Goal: Use online tool/utility: Utilize a website feature to perform a specific function

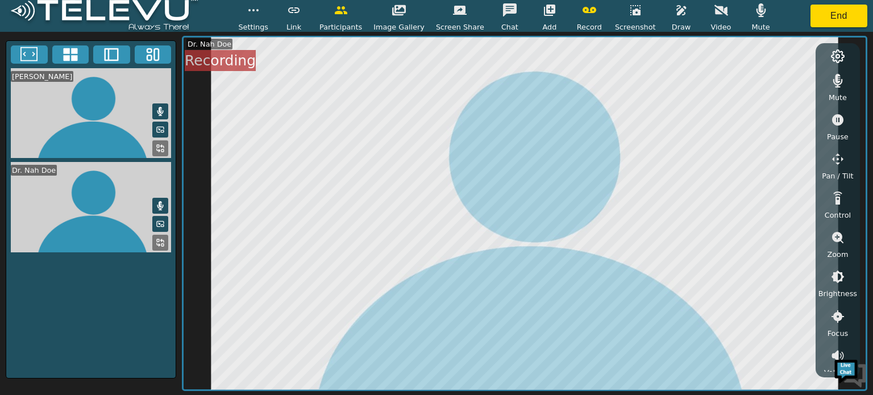
click at [840, 53] on icon at bounding box center [838, 56] width 14 height 14
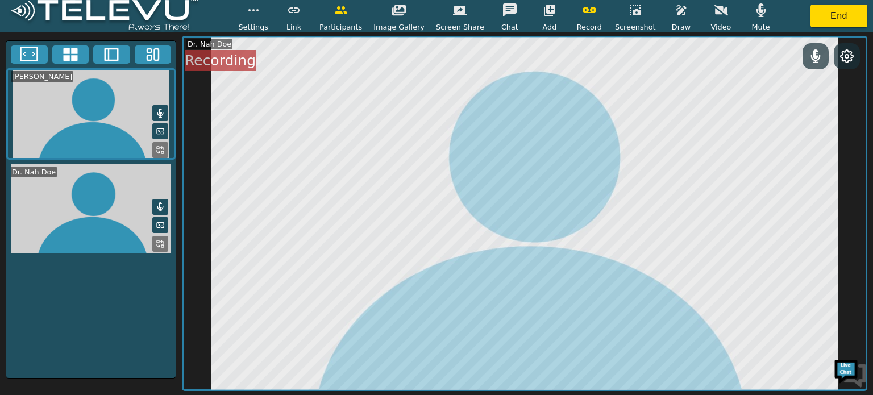
click at [848, 56] on icon at bounding box center [847, 56] width 14 height 14
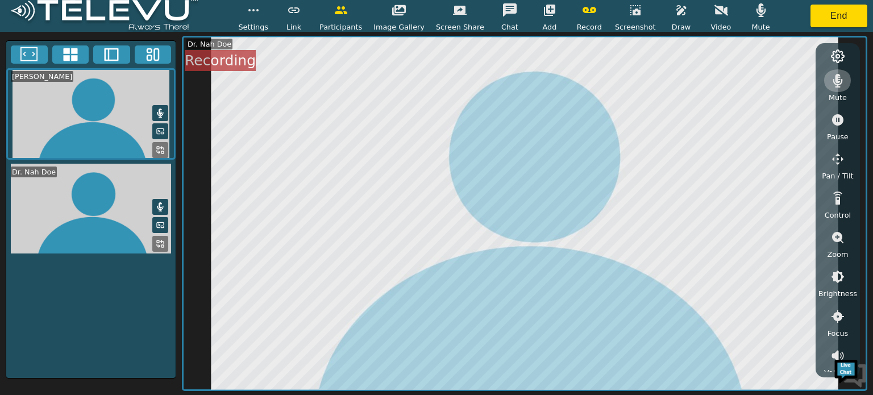
click at [836, 87] on button "button" at bounding box center [838, 80] width 28 height 23
click at [159, 243] on icon at bounding box center [160, 243] width 9 height 9
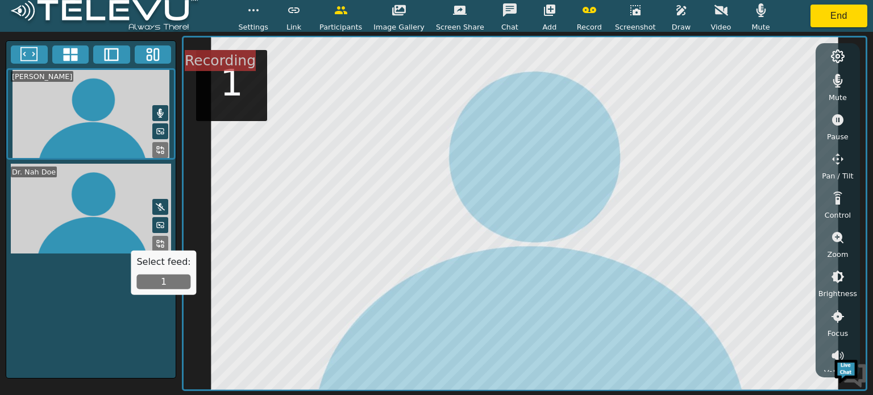
click at [159, 283] on button "1" at bounding box center [163, 282] width 54 height 15
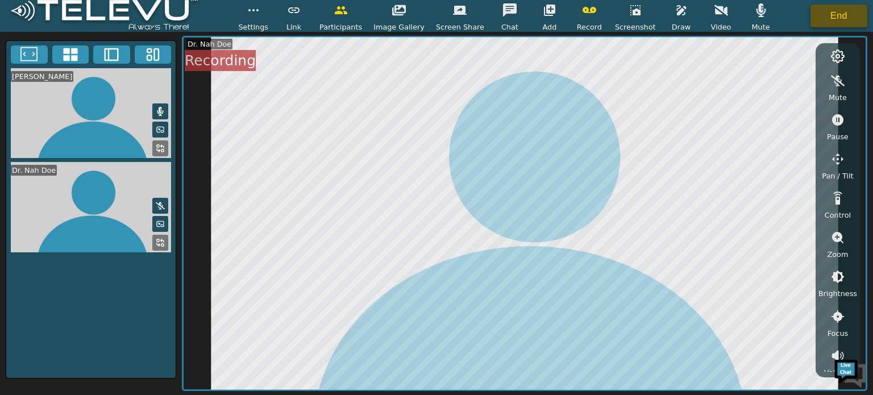
click at [839, 18] on button "End" at bounding box center [839, 16] width 57 height 23
